Goal: Task Accomplishment & Management: Complete application form

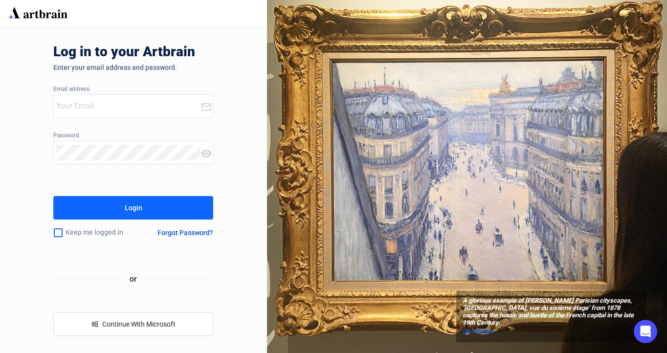
type input "[EMAIL_ADDRESS][DOMAIN_NAME]"
click at [100, 145] on div at bounding box center [127, 152] width 147 height 22
click at [55, 236] on input "checkbox" at bounding box center [58, 232] width 10 height 21
checkbox input "true"
click at [99, 211] on button "Login" at bounding box center [133, 207] width 160 height 23
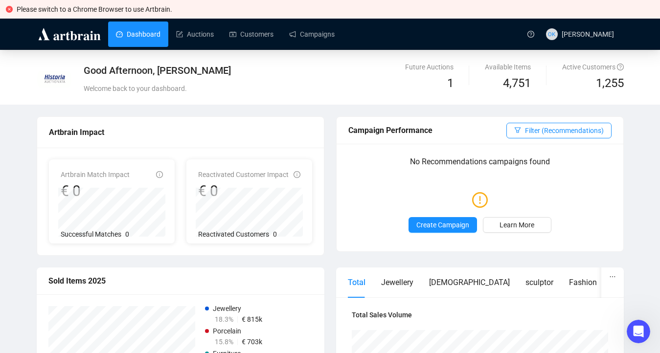
click at [8, 9] on icon "close-circle" at bounding box center [9, 9] width 7 height 7
click at [8, 7] on icon "close-circle" at bounding box center [9, 9] width 7 height 7
click at [9, 10] on icon "close-circle" at bounding box center [9, 9] width 7 height 7
click at [134, 30] on link "Dashboard" at bounding box center [138, 34] width 44 height 25
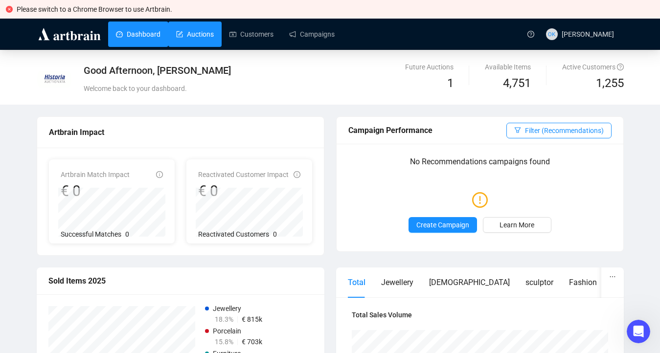
click at [188, 40] on link "Auctions" at bounding box center [195, 34] width 38 height 25
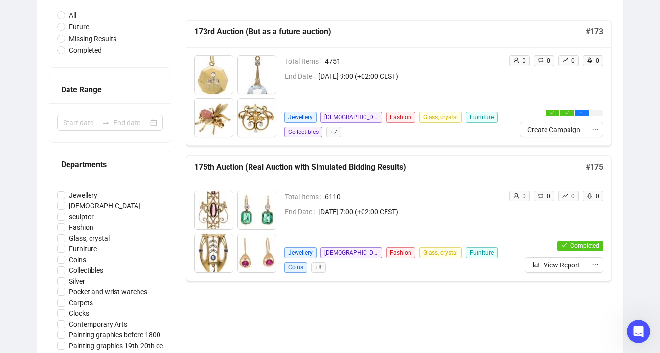
scroll to position [153, 0]
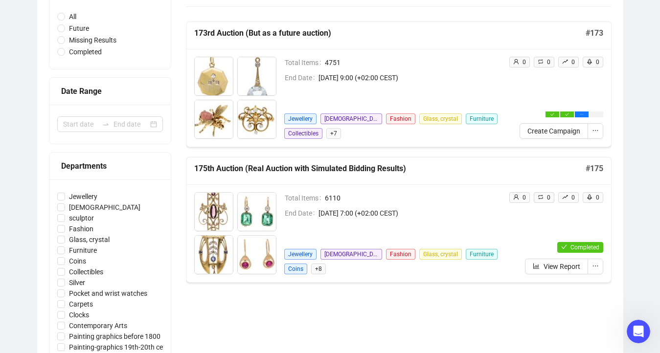
click at [311, 268] on span "+ 8" at bounding box center [318, 269] width 15 height 11
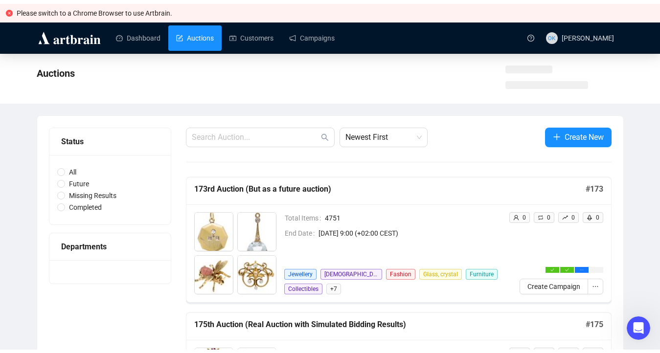
scroll to position [103, 0]
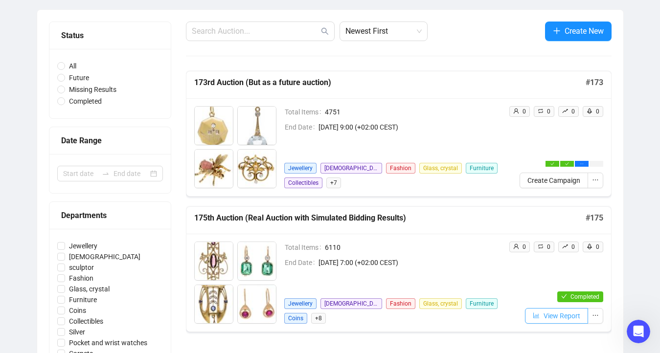
click at [564, 321] on button "View Report" at bounding box center [556, 316] width 63 height 16
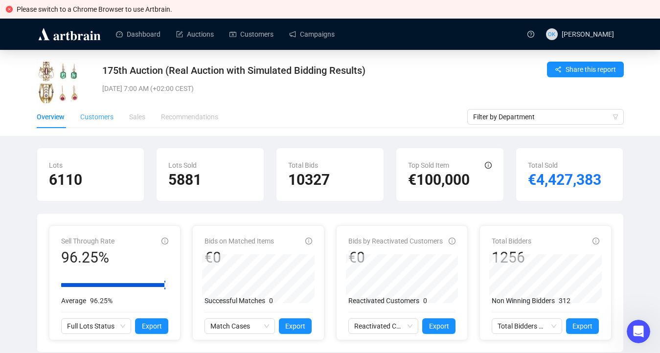
click at [107, 110] on div "Customers" at bounding box center [96, 117] width 33 height 22
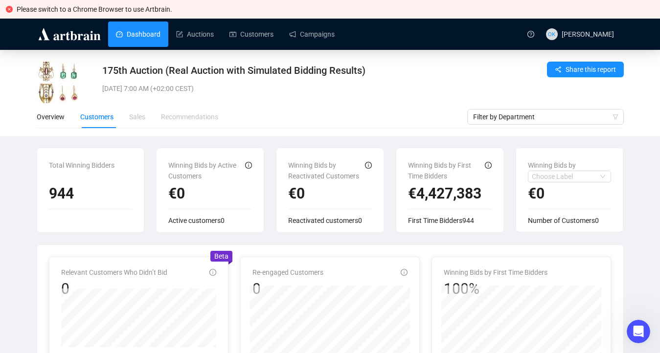
click at [134, 30] on link "Dashboard" at bounding box center [138, 34] width 44 height 25
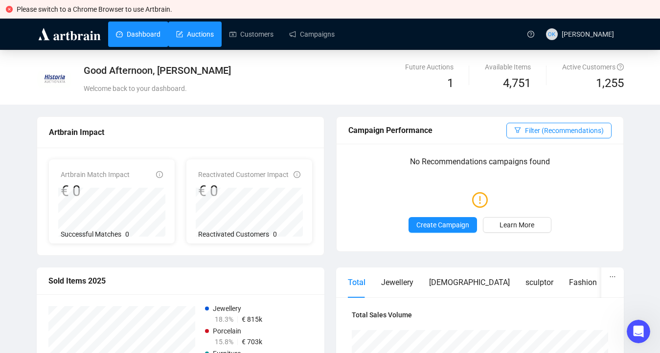
click at [193, 32] on link "Auctions" at bounding box center [195, 34] width 38 height 25
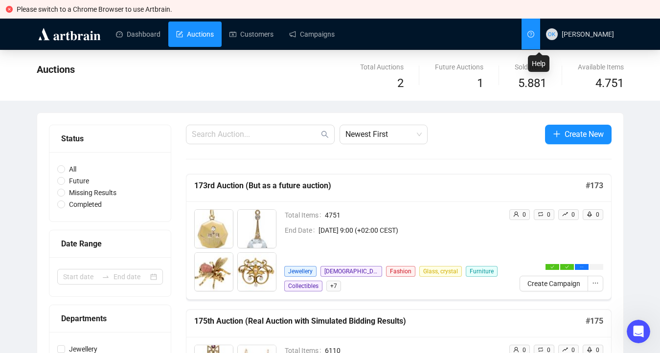
click at [532, 33] on icon "question-circle" at bounding box center [530, 34] width 2 height 4
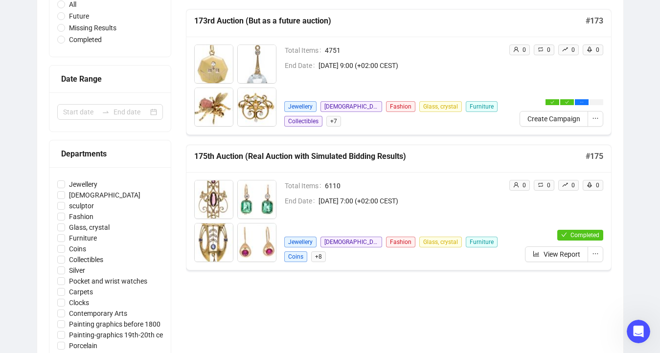
scroll to position [28, 0]
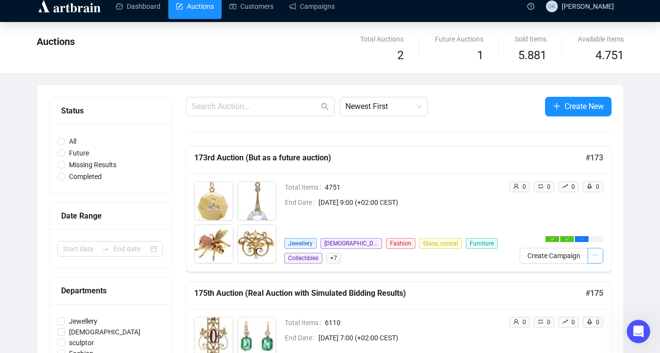
click at [596, 253] on icon "ellipsis" at bounding box center [595, 255] width 7 height 7
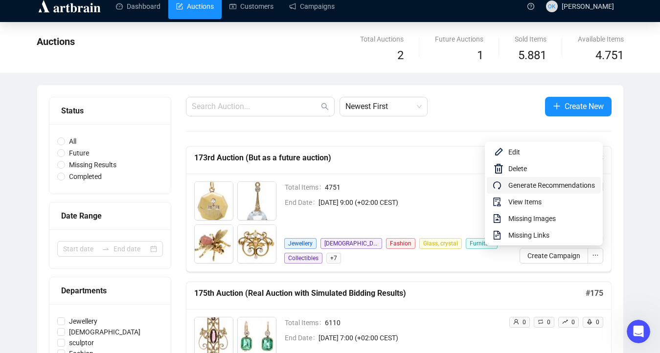
click at [533, 189] on span "Generate Recommendations" at bounding box center [551, 185] width 87 height 11
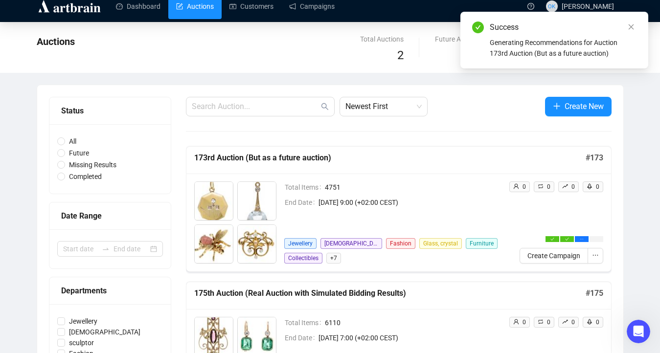
click at [511, 39] on div "Generating Recommendations for Auction 173rd Auction (But as a future auction)" at bounding box center [562, 48] width 147 height 22
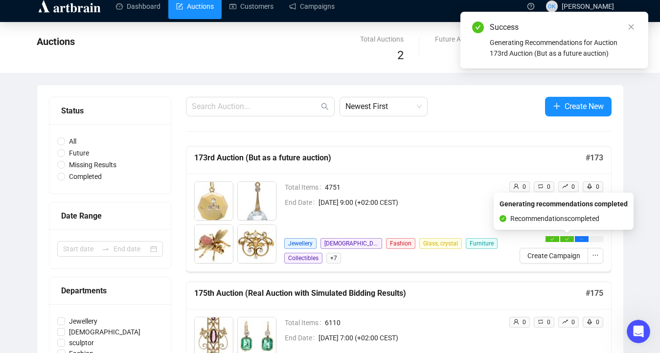
click at [568, 239] on icon "check" at bounding box center [567, 239] width 4 height 4
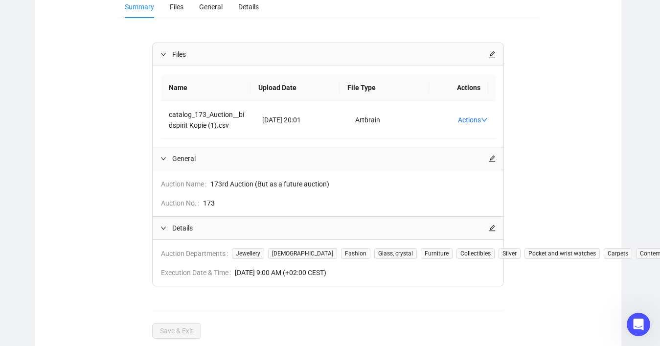
scroll to position [0, 2]
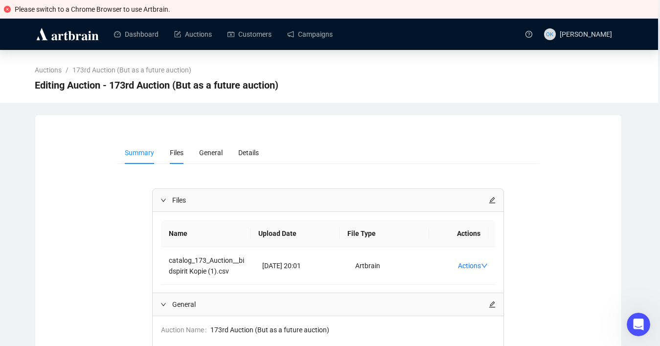
click at [183, 152] on span "Files" at bounding box center [177, 153] width 14 height 8
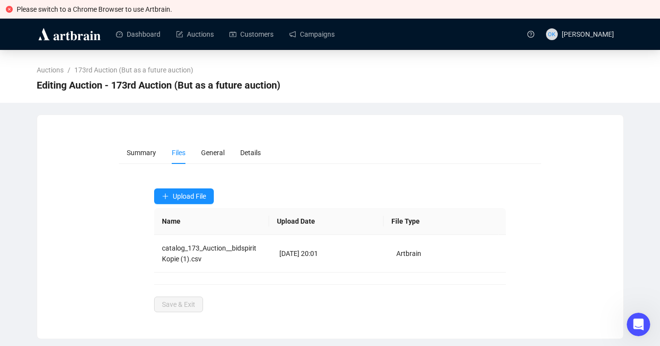
scroll to position [0, 0]
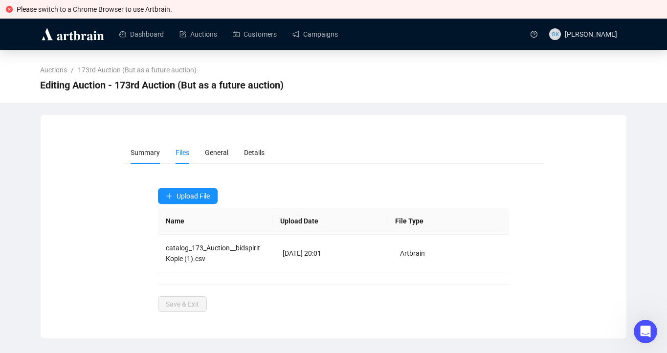
click at [136, 157] on li "Summary" at bounding box center [145, 152] width 45 height 22
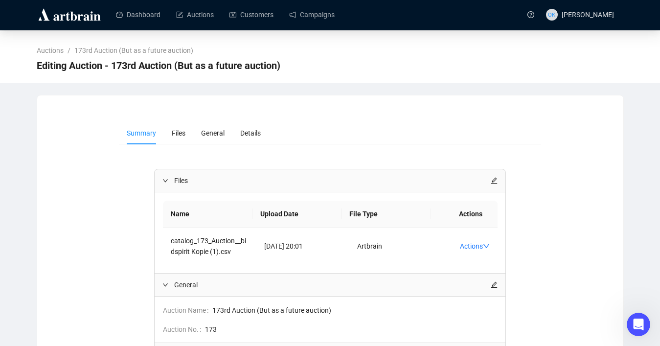
scroll to position [23, 0]
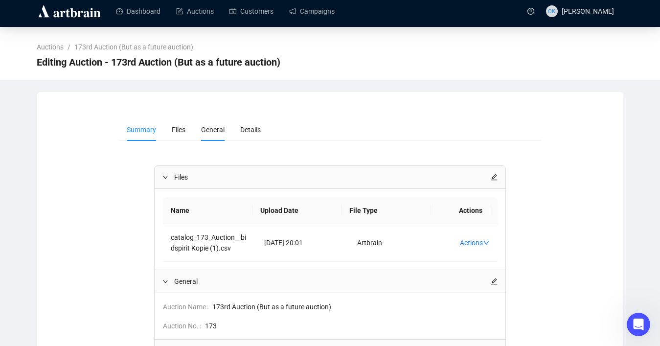
click at [211, 129] on span "General" at bounding box center [212, 130] width 23 height 8
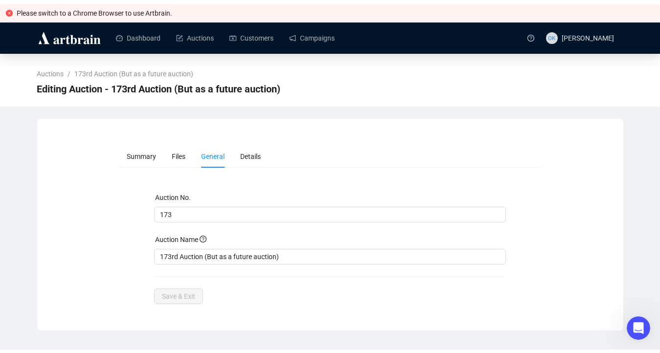
scroll to position [0, 0]
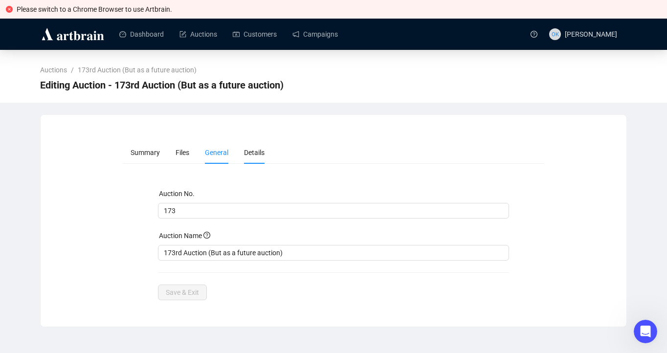
click at [265, 152] on span "Details" at bounding box center [254, 153] width 21 height 8
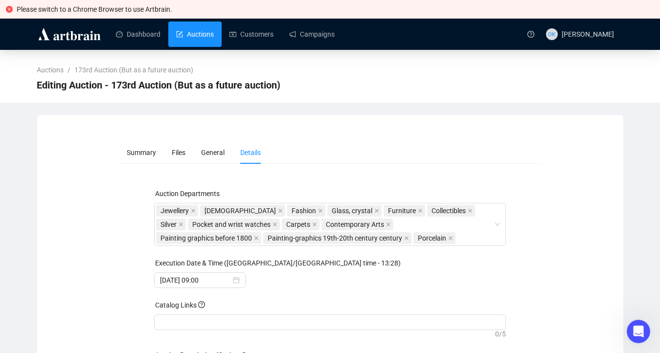
click at [205, 41] on link "Auctions" at bounding box center [195, 34] width 38 height 25
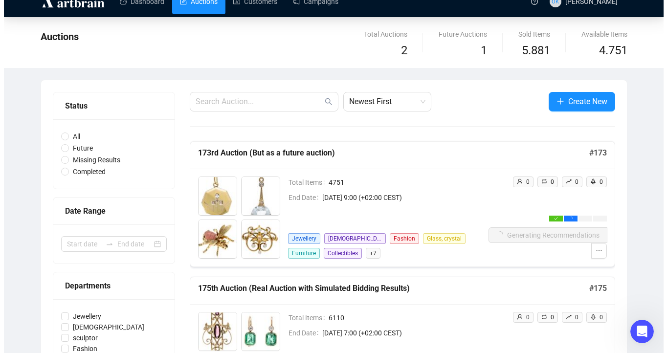
scroll to position [34, 0]
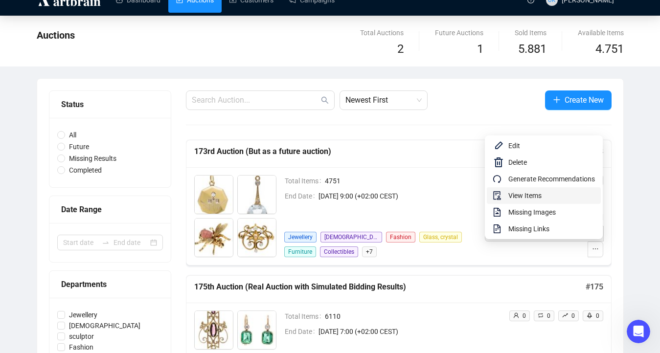
click at [518, 198] on span "View Items" at bounding box center [551, 195] width 87 height 11
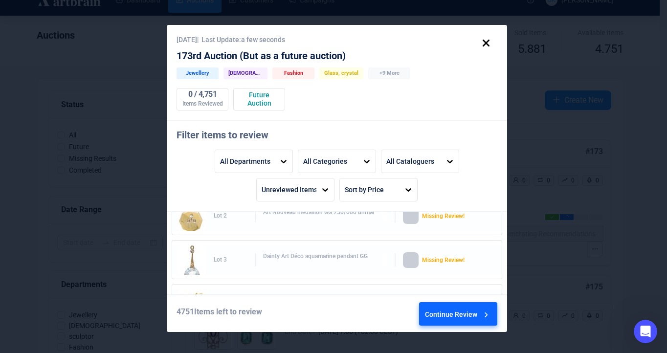
scroll to position [24, 0]
click at [444, 309] on div "Continue Review" at bounding box center [458, 316] width 66 height 26
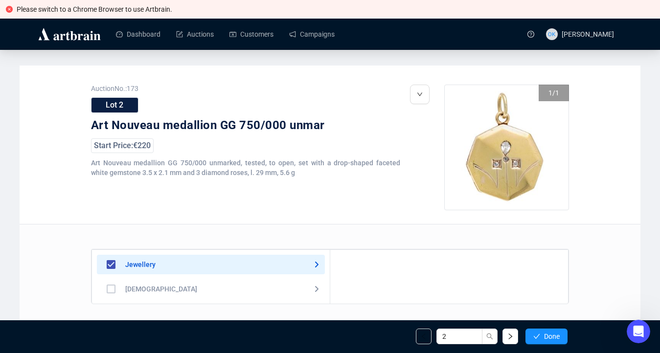
scroll to position [141, 0]
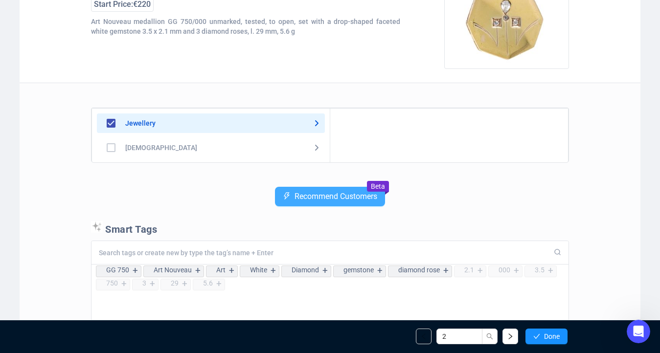
click at [315, 203] on button "Recommend Customers" at bounding box center [330, 197] width 110 height 20
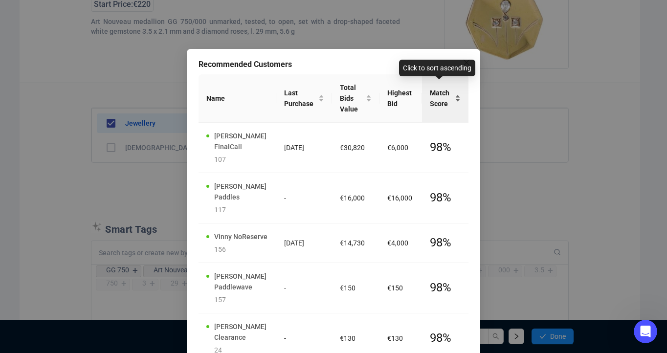
click at [430, 103] on span "Match Score" at bounding box center [441, 99] width 23 height 22
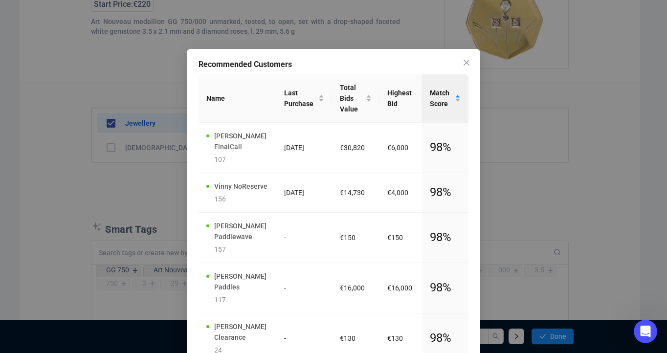
click at [188, 93] on div "Recommended Customers Name Last Purchase Total Bids Value Highest Bid Match Sco…" at bounding box center [333, 238] width 293 height 378
click at [467, 65] on icon "close" at bounding box center [467, 63] width 8 height 8
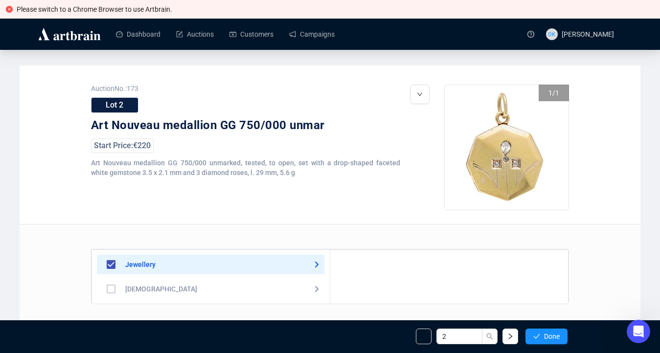
scroll to position [0, 0]
click at [270, 30] on link "Customers" at bounding box center [251, 34] width 44 height 25
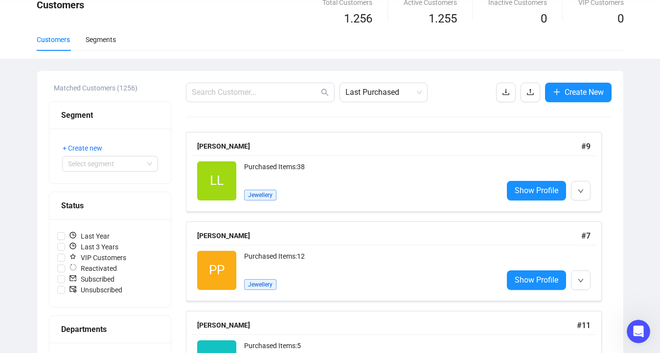
scroll to position [66, 0]
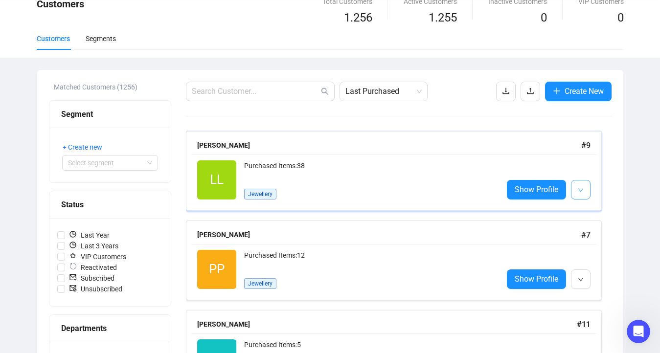
click at [588, 194] on button "button" at bounding box center [581, 190] width 20 height 20
click at [518, 190] on span "Show Profile" at bounding box center [536, 189] width 44 height 12
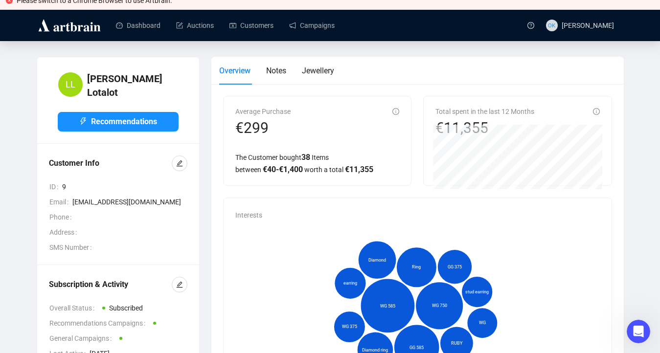
scroll to position [2, 0]
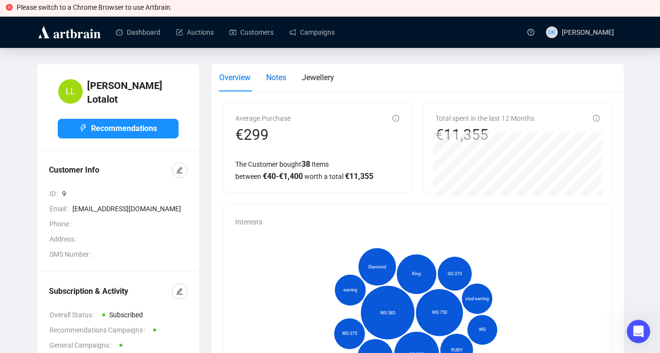
click at [270, 83] on div "Notes" at bounding box center [276, 77] width 20 height 12
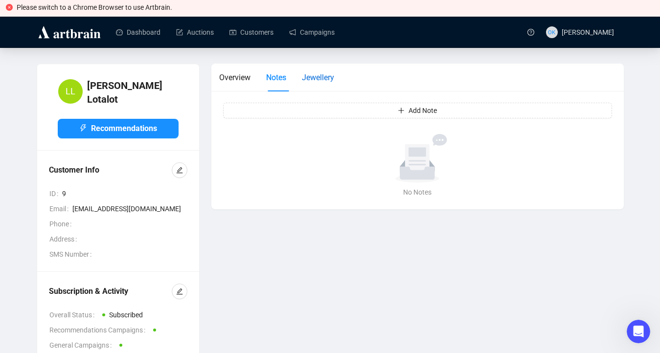
click at [314, 79] on span "Jewellery" at bounding box center [318, 77] width 32 height 9
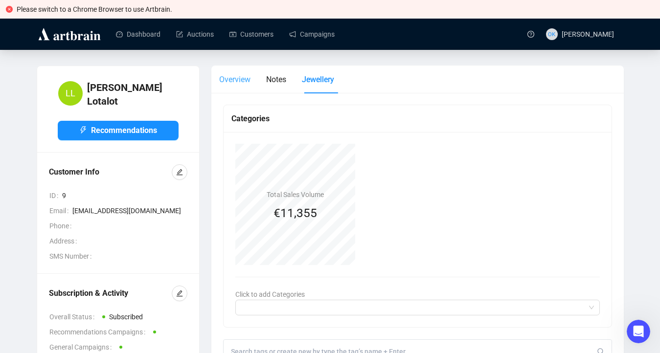
scroll to position [0, 0]
click at [229, 88] on div "Overview" at bounding box center [234, 80] width 31 height 28
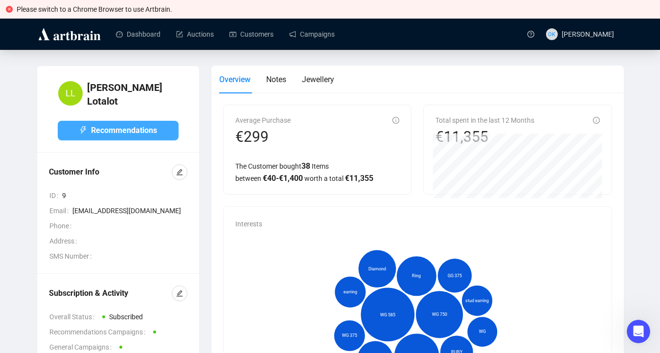
click at [140, 131] on span "Recommendations" at bounding box center [124, 130] width 66 height 12
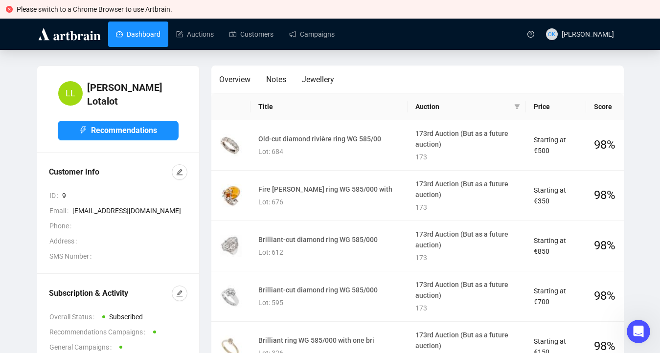
click at [159, 40] on link "Dashboard" at bounding box center [138, 34] width 44 height 25
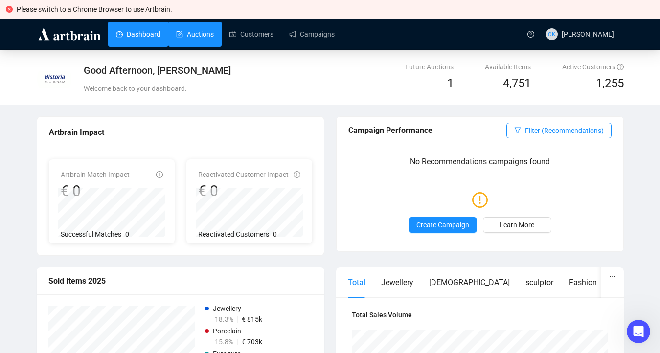
click at [187, 44] on link "Auctions" at bounding box center [195, 34] width 38 height 25
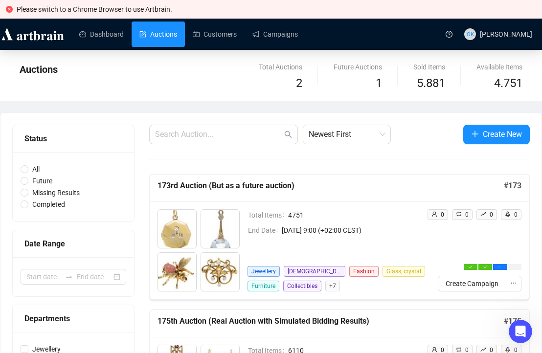
click at [46, 37] on img at bounding box center [33, 34] width 66 height 16
click at [7, 37] on img at bounding box center [33, 34] width 66 height 16
click at [137, 84] on div "Auctions" at bounding box center [175, 77] width 310 height 31
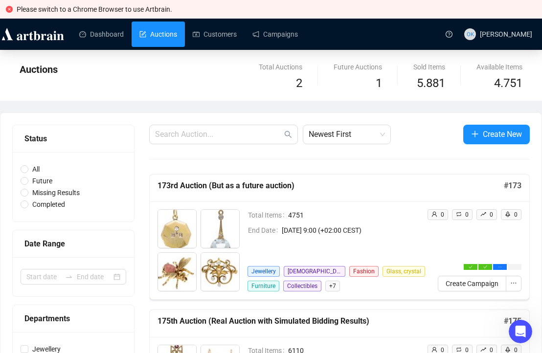
click at [34, 74] on span "Auctions" at bounding box center [39, 70] width 38 height 12
click at [8, 38] on img at bounding box center [33, 34] width 66 height 16
click at [94, 36] on link "Dashboard" at bounding box center [101, 34] width 44 height 25
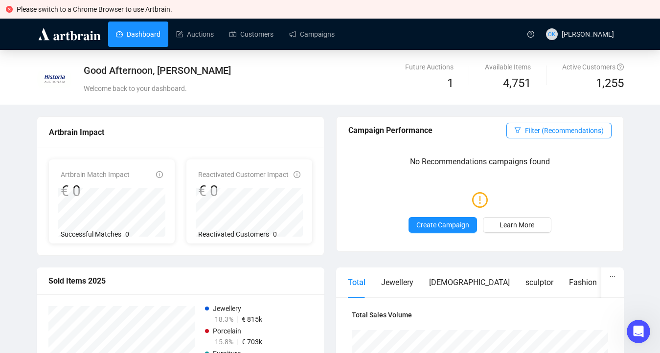
scroll to position [1, 0]
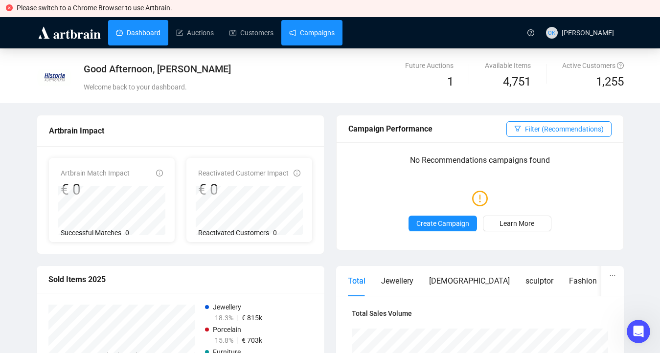
click at [307, 34] on link "Campaigns" at bounding box center [311, 32] width 45 height 25
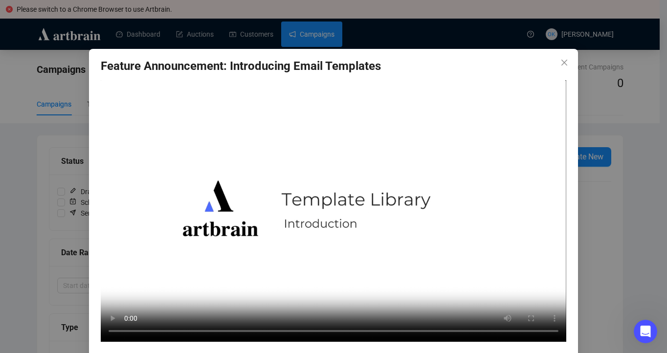
click at [320, 205] on video "Your browser does not support the video tag." at bounding box center [334, 211] width 466 height 262
click at [566, 66] on span "Close" at bounding box center [564, 63] width 16 height 8
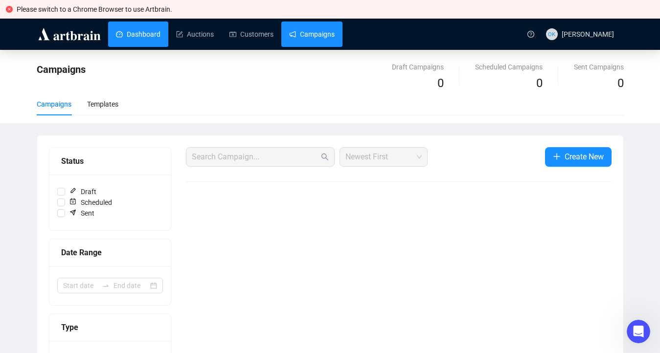
click at [131, 33] on link "Dashboard" at bounding box center [138, 34] width 44 height 25
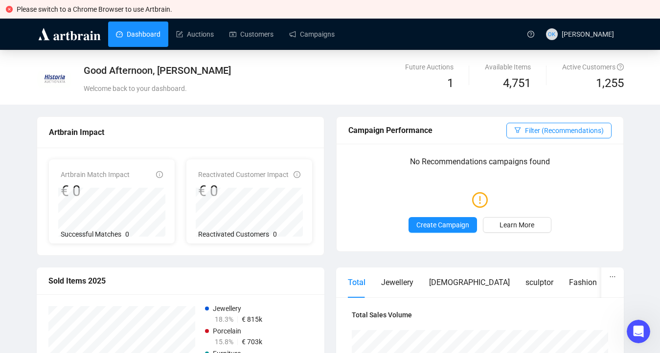
click at [180, 85] on div "Welcome back to your dashboard." at bounding box center [255, 88] width 342 height 11
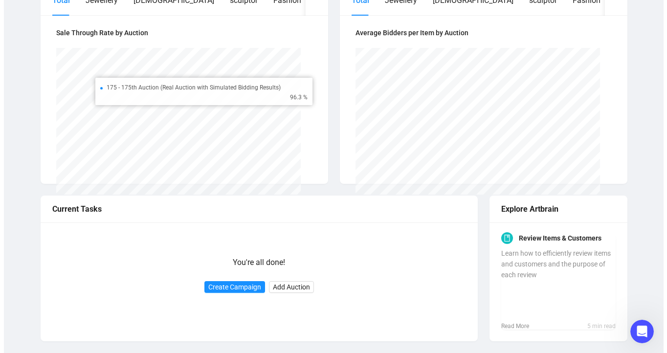
scroll to position [484, 0]
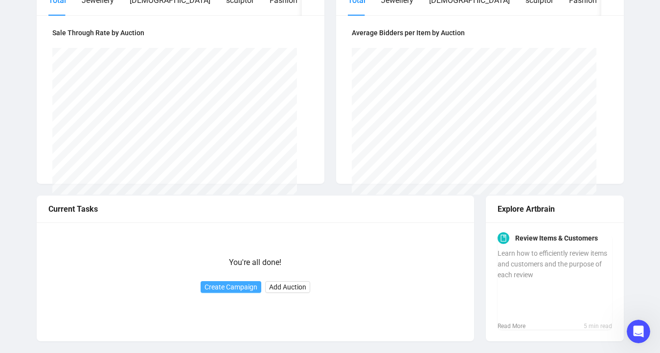
click at [242, 292] on button "Create Campaign" at bounding box center [230, 287] width 61 height 12
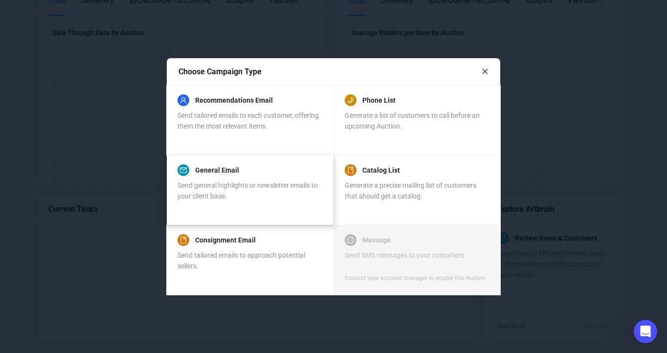
click at [210, 196] on span "Send general highlights or newsletter emails to your client base." at bounding box center [248, 190] width 140 height 19
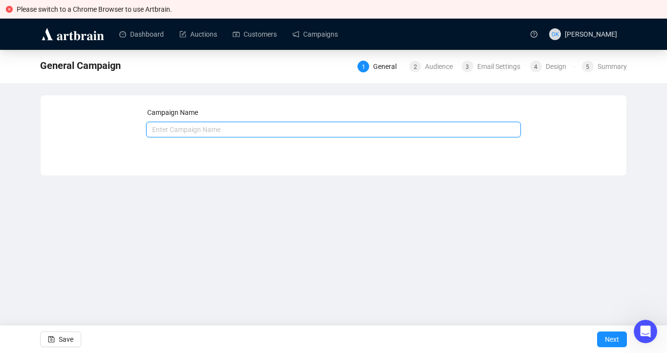
click at [171, 127] on input "text" at bounding box center [333, 130] width 375 height 16
type input "Test General Campaign"
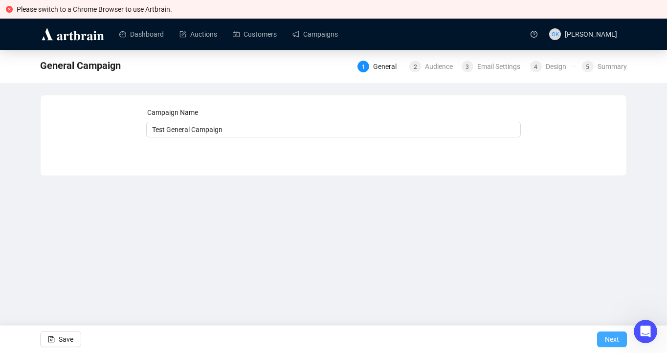
click at [605, 336] on span "Next" at bounding box center [612, 339] width 14 height 27
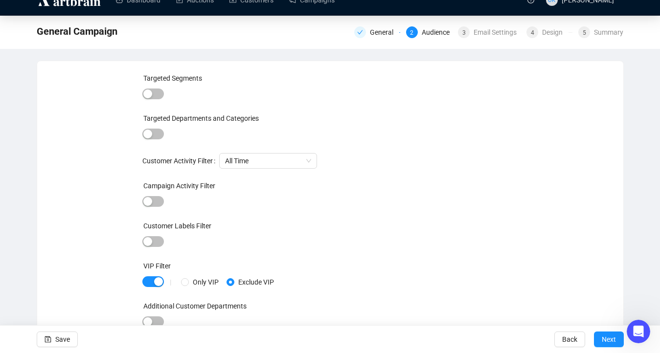
scroll to position [34, 0]
click at [160, 92] on span "button" at bounding box center [153, 94] width 22 height 11
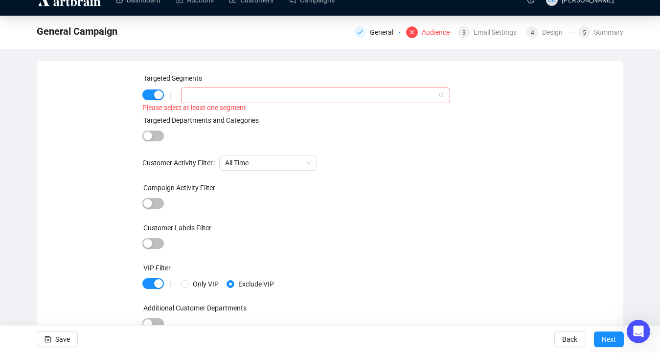
click at [210, 99] on div at bounding box center [310, 96] width 254 height 14
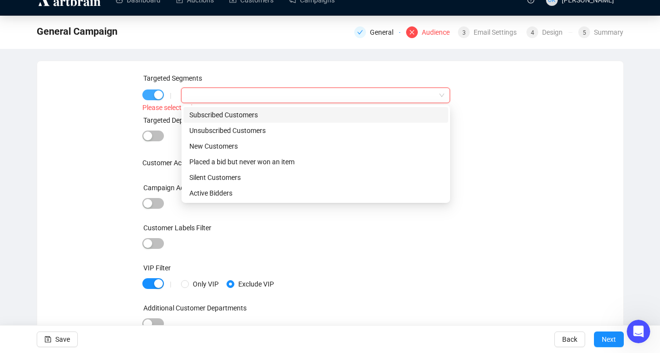
click at [154, 92] on button "button" at bounding box center [153, 94] width 22 height 11
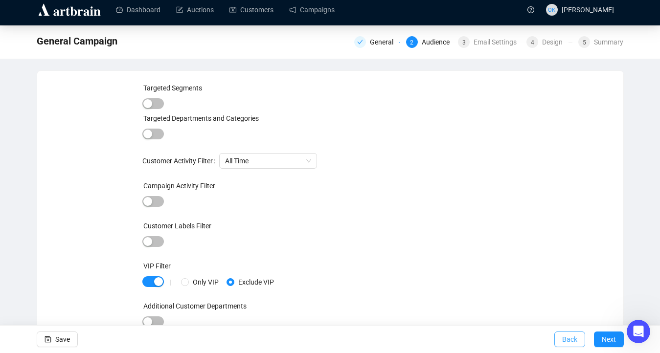
scroll to position [24, 0]
click at [605, 338] on span "Next" at bounding box center [608, 339] width 14 height 27
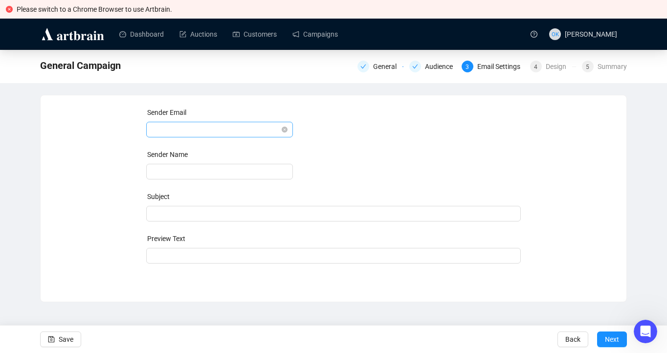
click at [238, 125] on span at bounding box center [219, 129] width 135 height 15
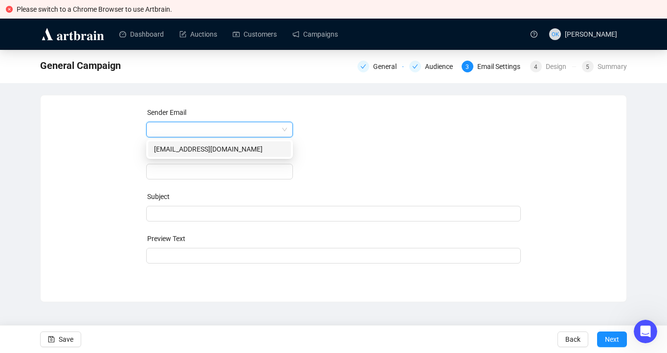
click at [222, 147] on div "[EMAIL_ADDRESS][DOMAIN_NAME]" at bounding box center [219, 149] width 131 height 11
type input "Historia Auctionata"
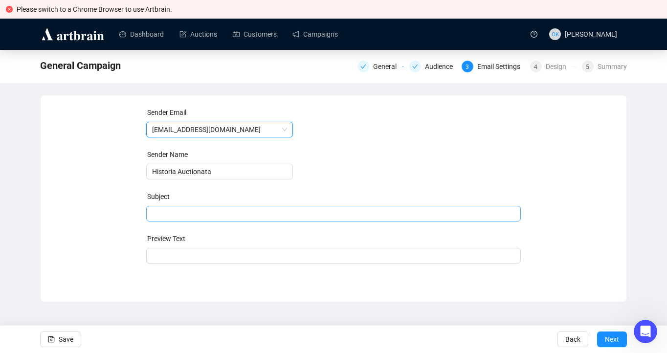
click at [261, 213] on span at bounding box center [333, 214] width 375 height 8
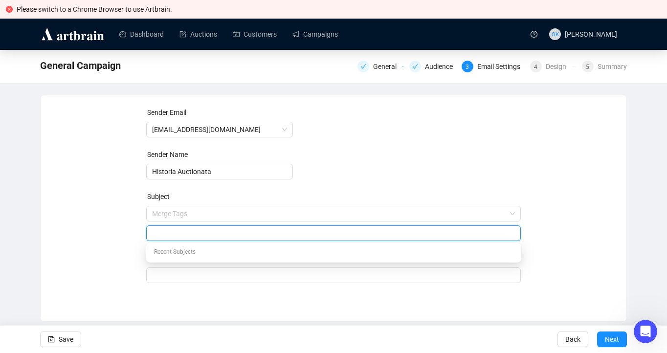
click at [212, 253] on div "Recent Subjects" at bounding box center [333, 253] width 371 height 16
click at [200, 221] on input "search" at bounding box center [329, 213] width 355 height 15
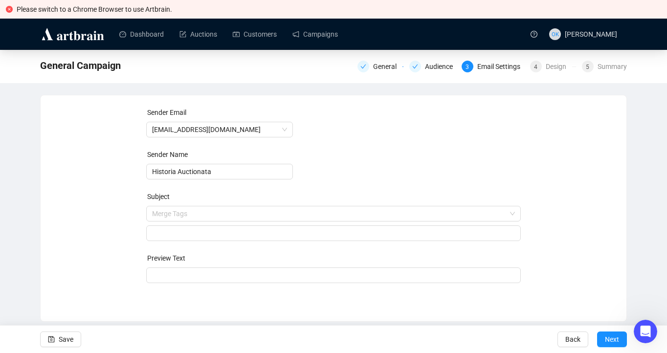
click at [91, 244] on div "Sender Email [EMAIL_ADDRESS][DOMAIN_NAME] Sender Name Historia Auctionata Subje…" at bounding box center [333, 201] width 562 height 188
click at [183, 266] on div "Preview Text" at bounding box center [333, 260] width 375 height 15
click at [608, 334] on span "Next" at bounding box center [612, 339] width 14 height 27
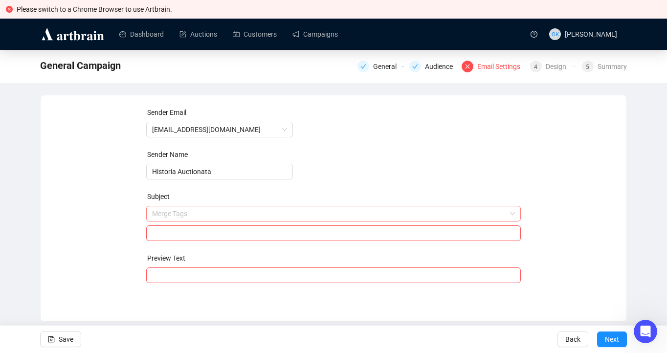
click at [220, 215] on input "search" at bounding box center [329, 213] width 355 height 15
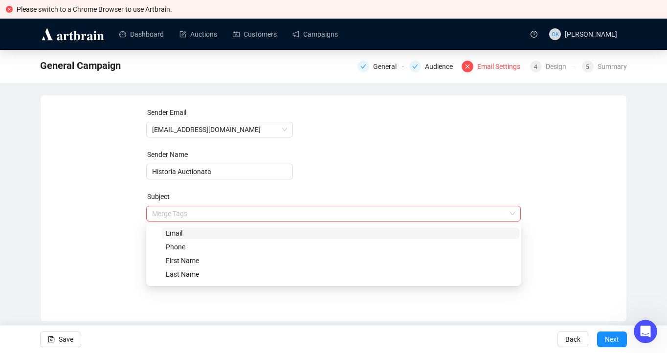
click at [83, 224] on div "Sender Email [EMAIL_ADDRESS][DOMAIN_NAME] Sender Name Historia Auctionata Subje…" at bounding box center [333, 201] width 562 height 188
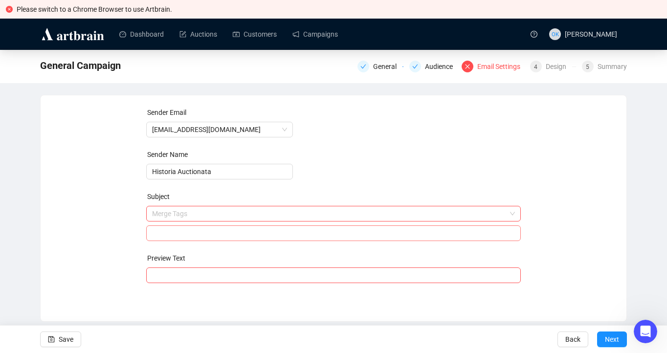
click at [180, 235] on input "search" at bounding box center [333, 233] width 363 height 15
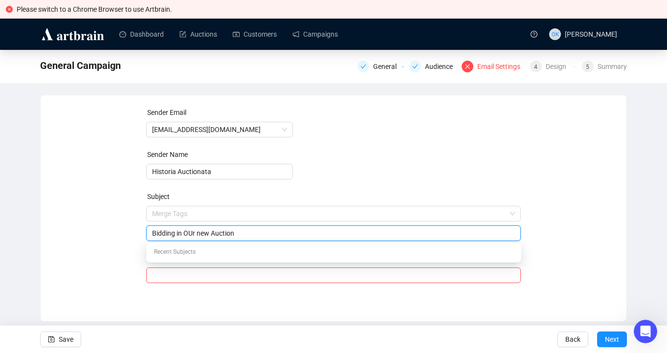
type input "Bidding in OUr new Auction"
click at [100, 236] on div "Sender Email [EMAIL_ADDRESS][DOMAIN_NAME] Sender Name Historia Auctionata Subje…" at bounding box center [333, 201] width 562 height 188
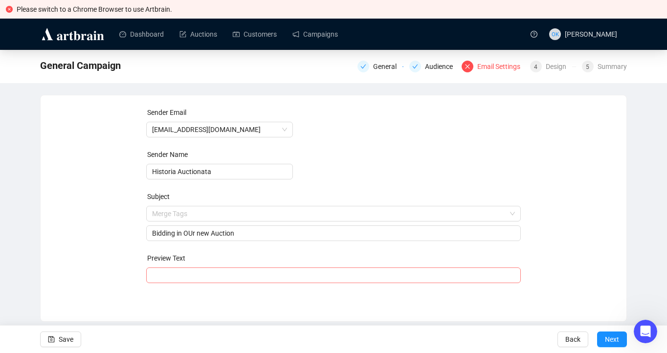
click at [182, 270] on input "search" at bounding box center [333, 275] width 363 height 15
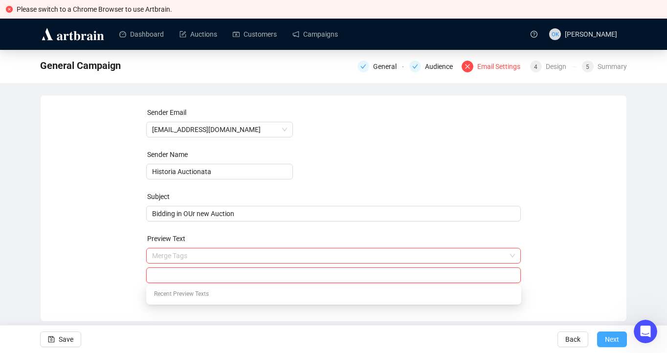
click at [606, 331] on span "Next" at bounding box center [612, 339] width 14 height 27
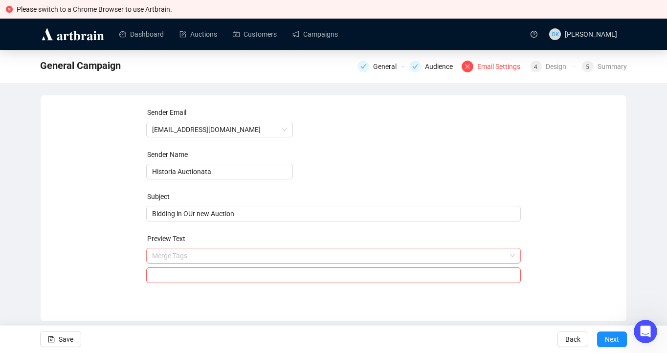
click at [244, 251] on input "search" at bounding box center [329, 255] width 355 height 15
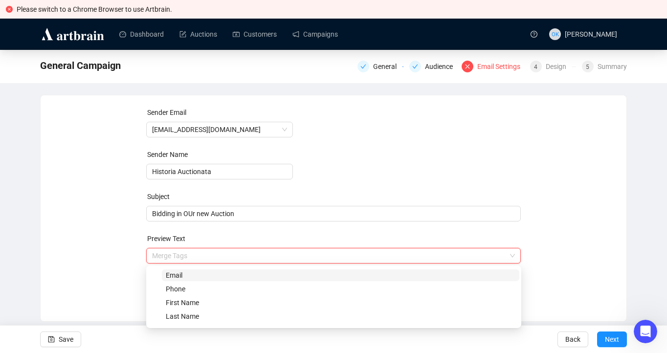
click at [200, 279] on span "Email" at bounding box center [340, 275] width 357 height 12
type input "{{email}}"
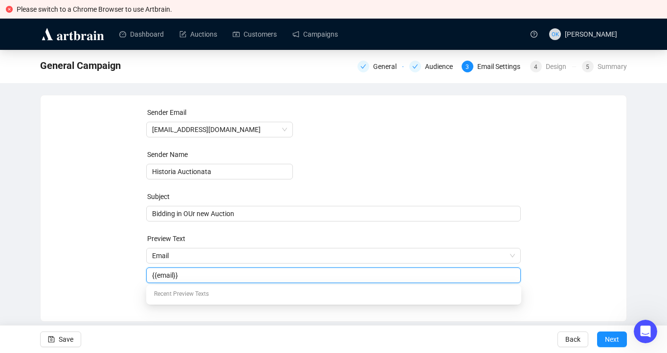
click at [188, 278] on input "{{email}}" at bounding box center [333, 275] width 363 height 11
click at [624, 343] on button "Next" at bounding box center [612, 340] width 30 height 16
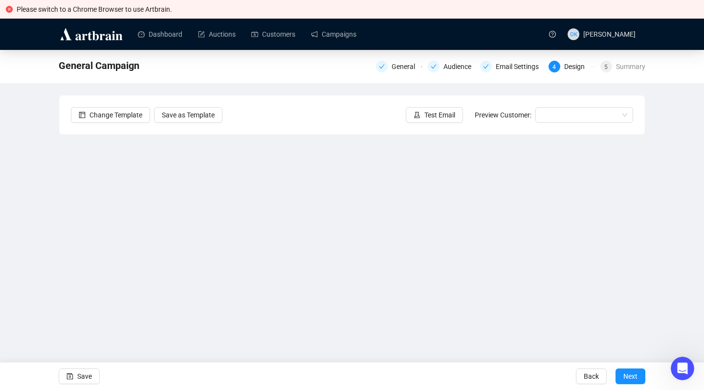
click at [104, 65] on span "General Campaign" at bounding box center [99, 66] width 81 height 16
click at [151, 44] on link "Dashboard" at bounding box center [160, 34] width 44 height 25
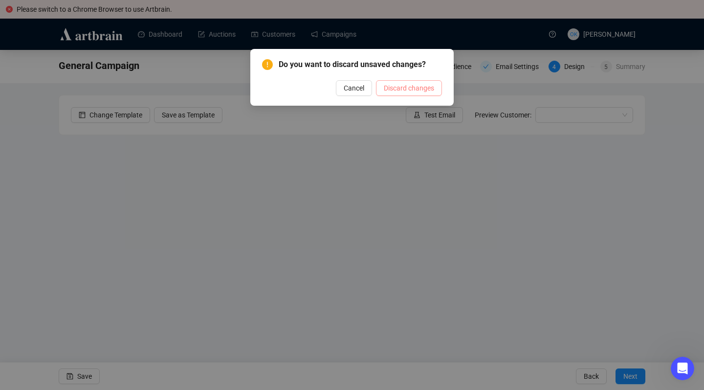
click at [415, 89] on span "Discard changes" at bounding box center [409, 88] width 50 height 11
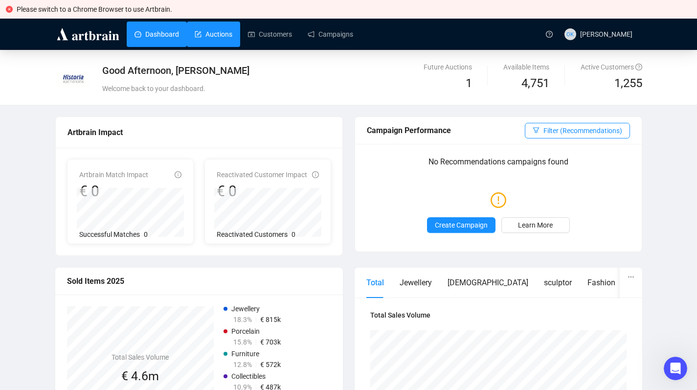
click at [195, 33] on link "Auctions" at bounding box center [214, 34] width 38 height 25
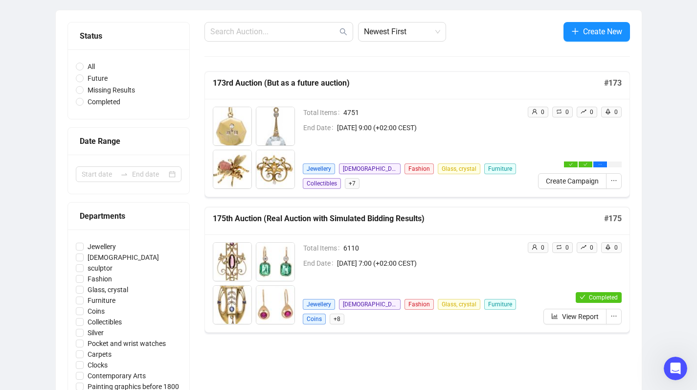
scroll to position [103, 0]
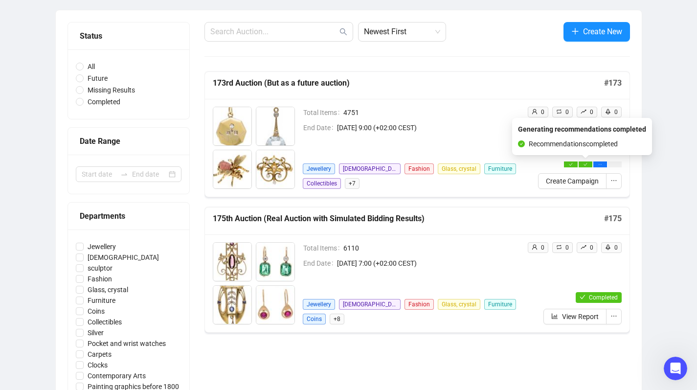
click at [584, 164] on icon "check" at bounding box center [584, 164] width 3 height 3
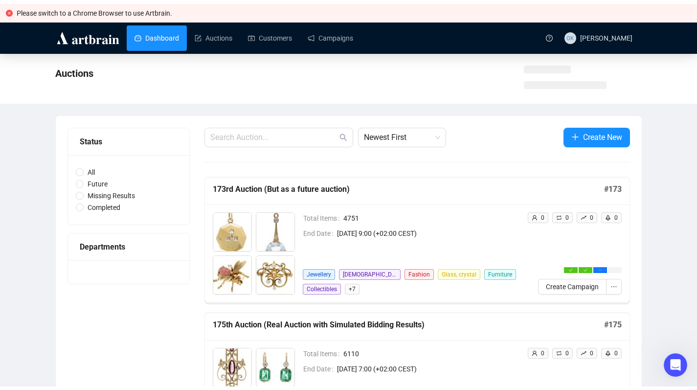
scroll to position [67, 0]
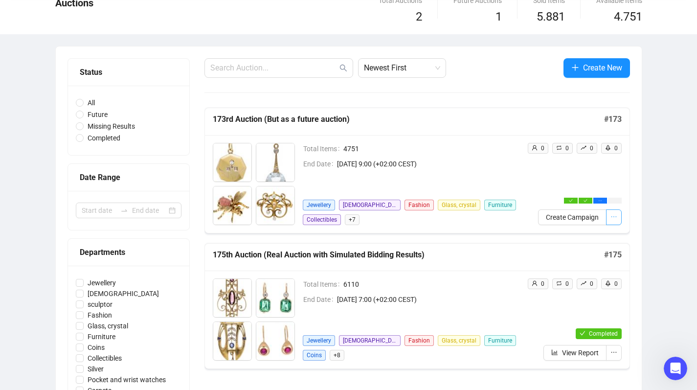
click at [616, 221] on span "button" at bounding box center [613, 217] width 7 height 11
click at [601, 185] on div "0 0 0 0 Create Campaign" at bounding box center [570, 184] width 102 height 82
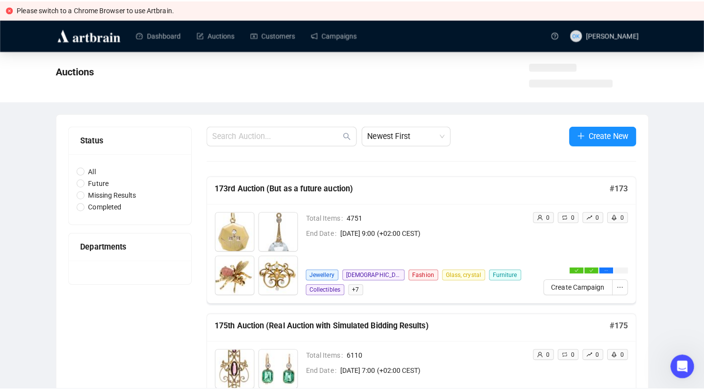
scroll to position [67, 0]
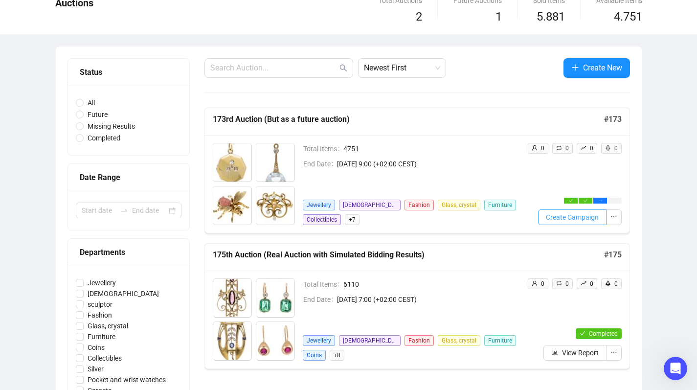
click at [555, 223] on button "Create Campaign" at bounding box center [572, 217] width 68 height 16
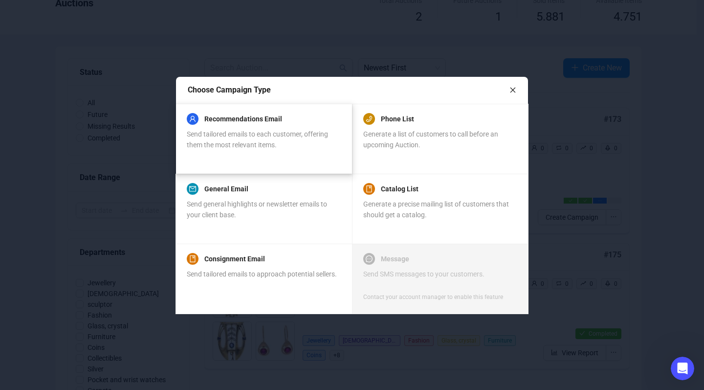
click at [222, 137] on span "Send tailored emails to each customer, offering them the most relevant items." at bounding box center [257, 139] width 141 height 19
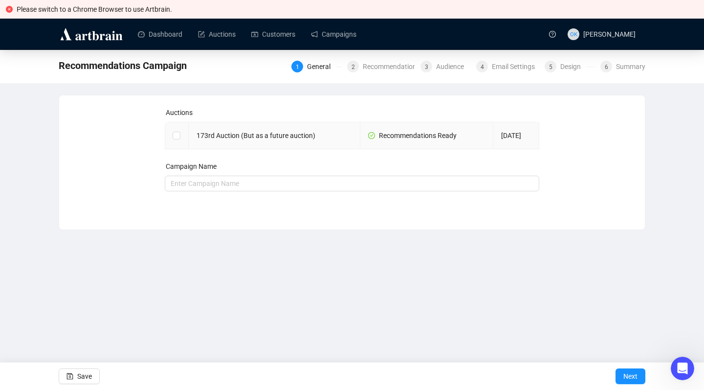
click at [172, 135] on td at bounding box center [176, 135] width 23 height 27
click at [176, 137] on input "checkbox" at bounding box center [176, 135] width 7 height 7
checkbox input "true"
type input "173rd Auction (But as a future auction) Campaign"
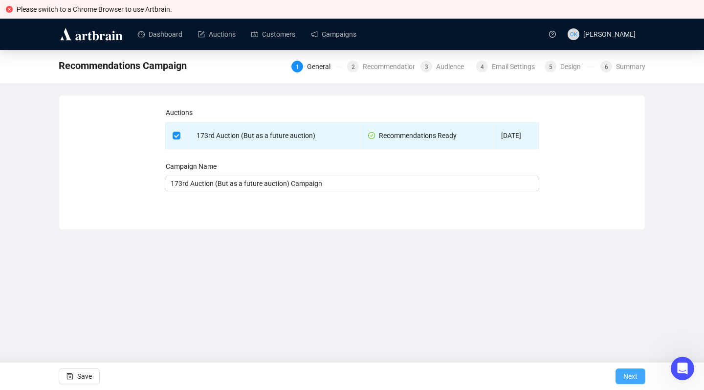
click at [623, 353] on span "Next" at bounding box center [630, 375] width 14 height 27
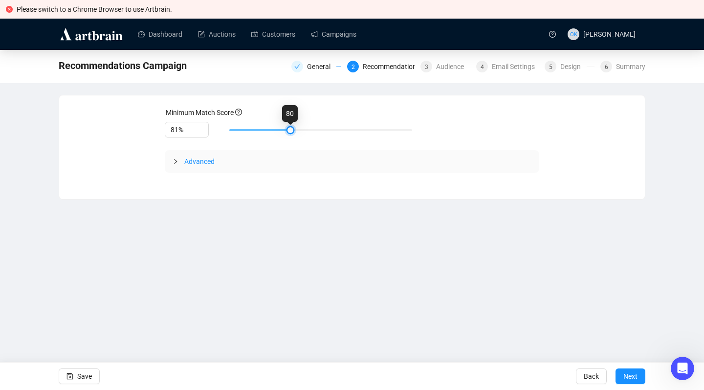
type input "82%"
drag, startPoint x: 292, startPoint y: 126, endPoint x: 303, endPoint y: 126, distance: 10.3
click at [303, 128] on div at bounding box center [302, 130] width 5 height 5
click at [178, 160] on div at bounding box center [179, 161] width 12 height 11
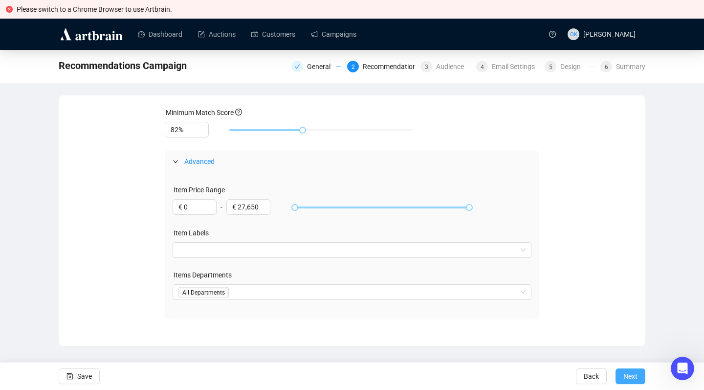
click at [620, 353] on button "Next" at bounding box center [631, 376] width 30 height 16
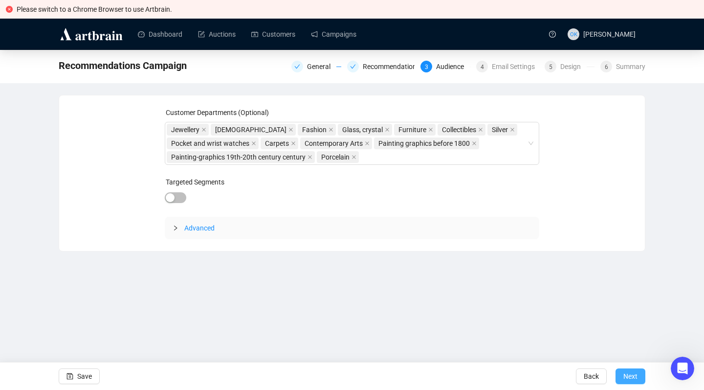
click at [621, 353] on button "Next" at bounding box center [631, 376] width 30 height 16
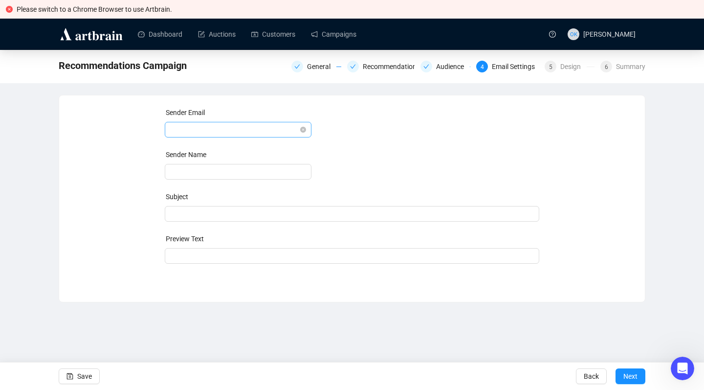
click at [222, 130] on span at bounding box center [238, 129] width 135 height 15
click at [217, 151] on div "[EMAIL_ADDRESS][DOMAIN_NAME]" at bounding box center [238, 149] width 131 height 11
type input "Historia Auctionata"
click at [202, 214] on span at bounding box center [352, 214] width 375 height 8
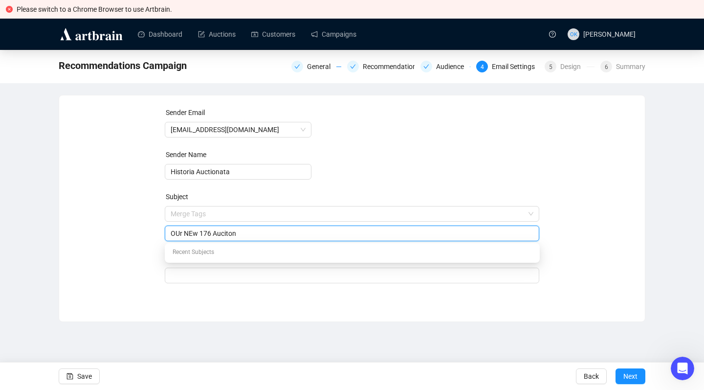
type input "OUr NEw 176 Auciton"
click at [145, 266] on div "Sender Email [EMAIL_ADDRESS][DOMAIN_NAME] Sender Name Historia Auctionata Subje…" at bounding box center [352, 201] width 562 height 188
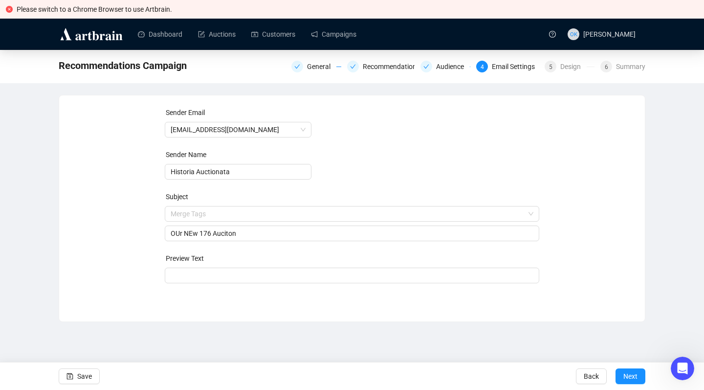
click at [208, 284] on div "Sender Email [EMAIL_ADDRESS][DOMAIN_NAME] Sender Name Historia Auctionata Subje…" at bounding box center [352, 201] width 375 height 188
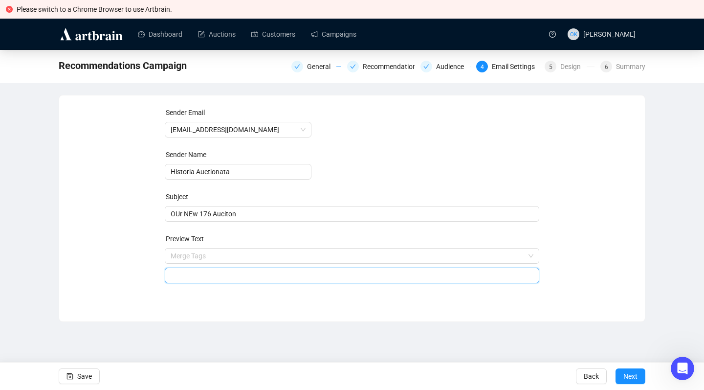
click at [209, 279] on input "search" at bounding box center [352, 275] width 363 height 15
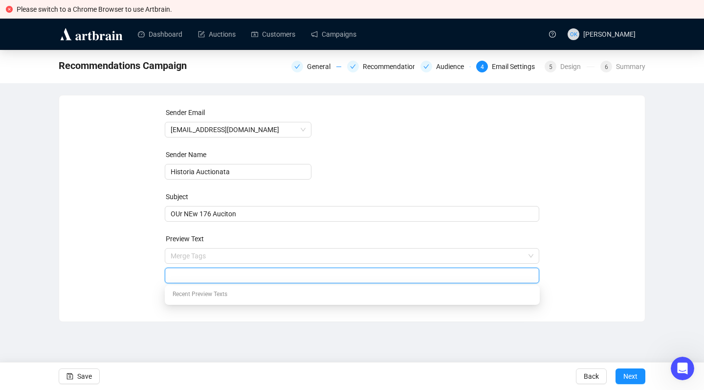
click at [210, 293] on div "Recent Preview Texts" at bounding box center [352, 295] width 371 height 16
type input "TEst"
click at [632, 353] on span "Next" at bounding box center [630, 375] width 14 height 27
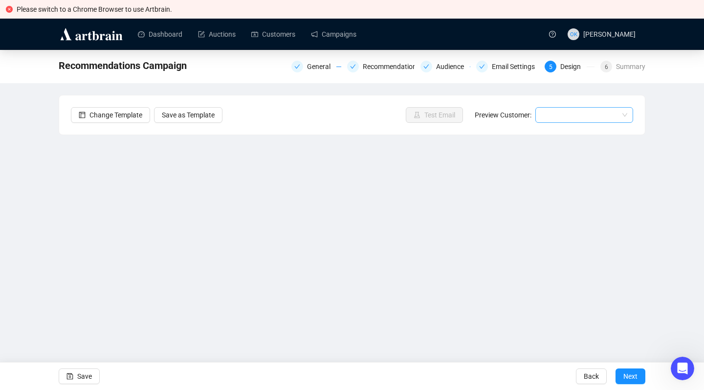
click at [549, 116] on input "search" at bounding box center [579, 115] width 77 height 15
click at [645, 153] on div "Recommendations Campaign General Recommendations Audience Email Settings 5 Desi…" at bounding box center [352, 215] width 704 height 330
click at [635, 353] on span "Next" at bounding box center [630, 375] width 14 height 27
